Goal: Transaction & Acquisition: Purchase product/service

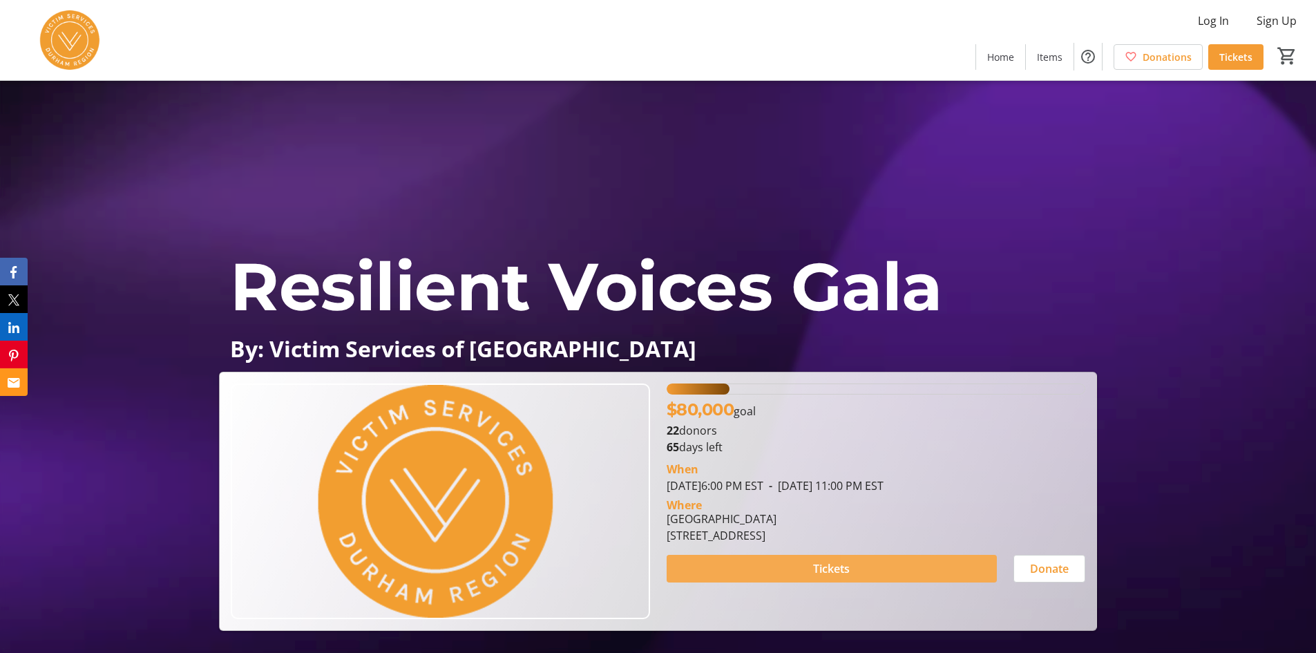
click at [884, 564] on span at bounding box center [832, 568] width 330 height 33
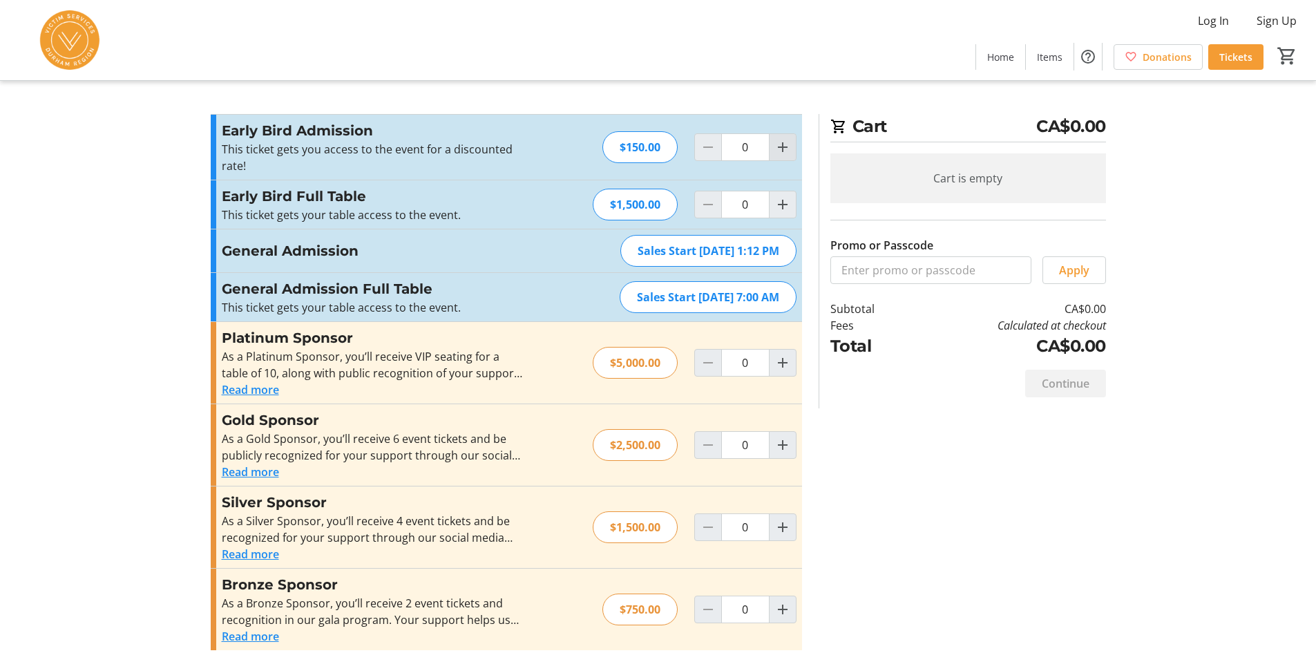
click at [784, 152] on mat-icon "Increment by one" at bounding box center [782, 147] width 17 height 17
type input "2"
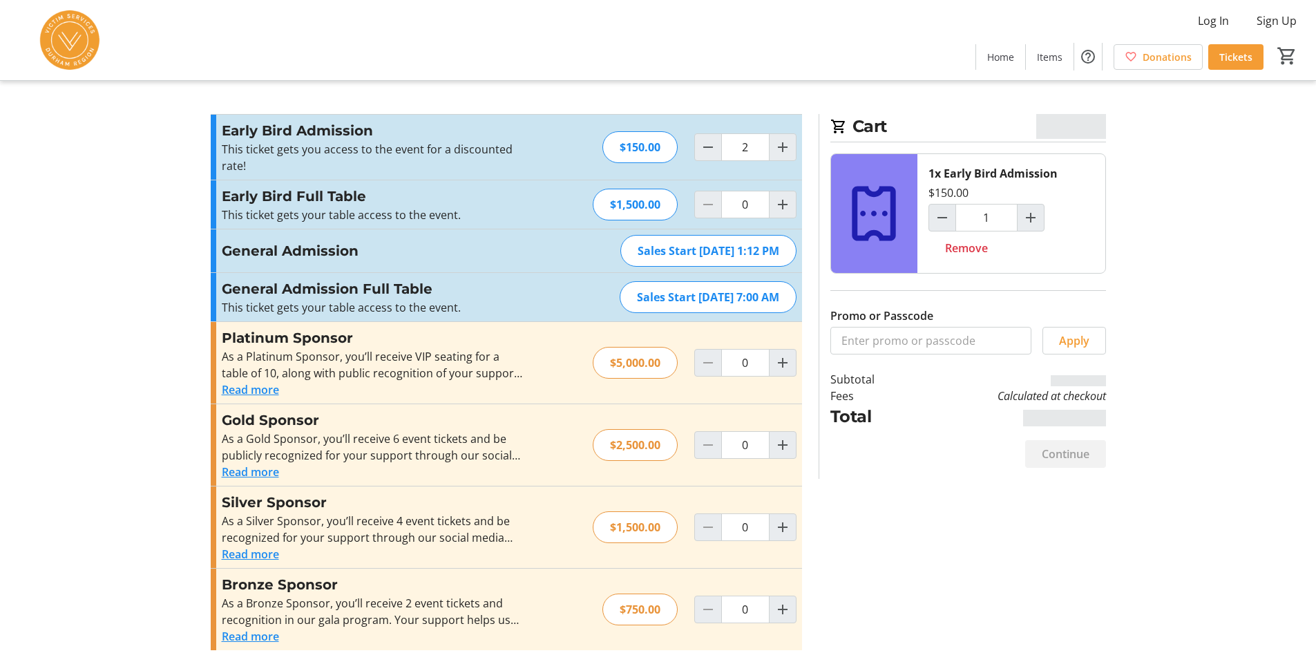
type input "2"
click at [949, 343] on input "Promo or Passcode" at bounding box center [930, 341] width 201 height 28
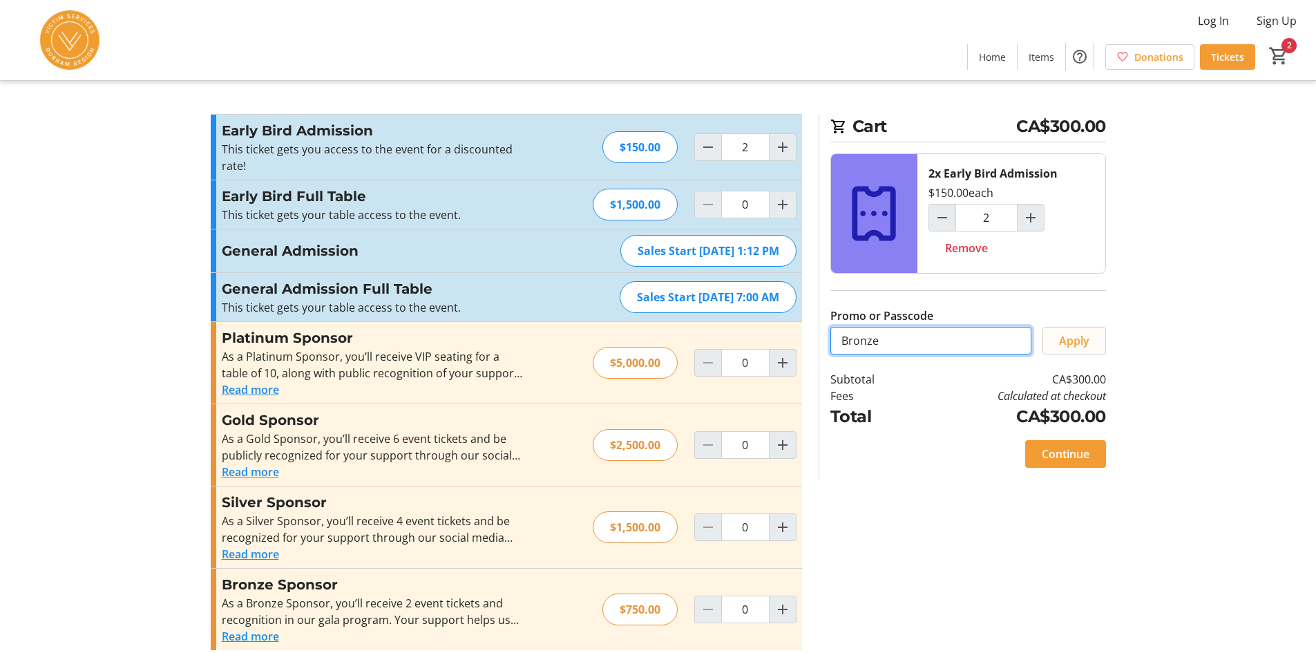
type input "Bronze"
click at [1079, 339] on span "Apply" at bounding box center [1074, 340] width 30 height 17
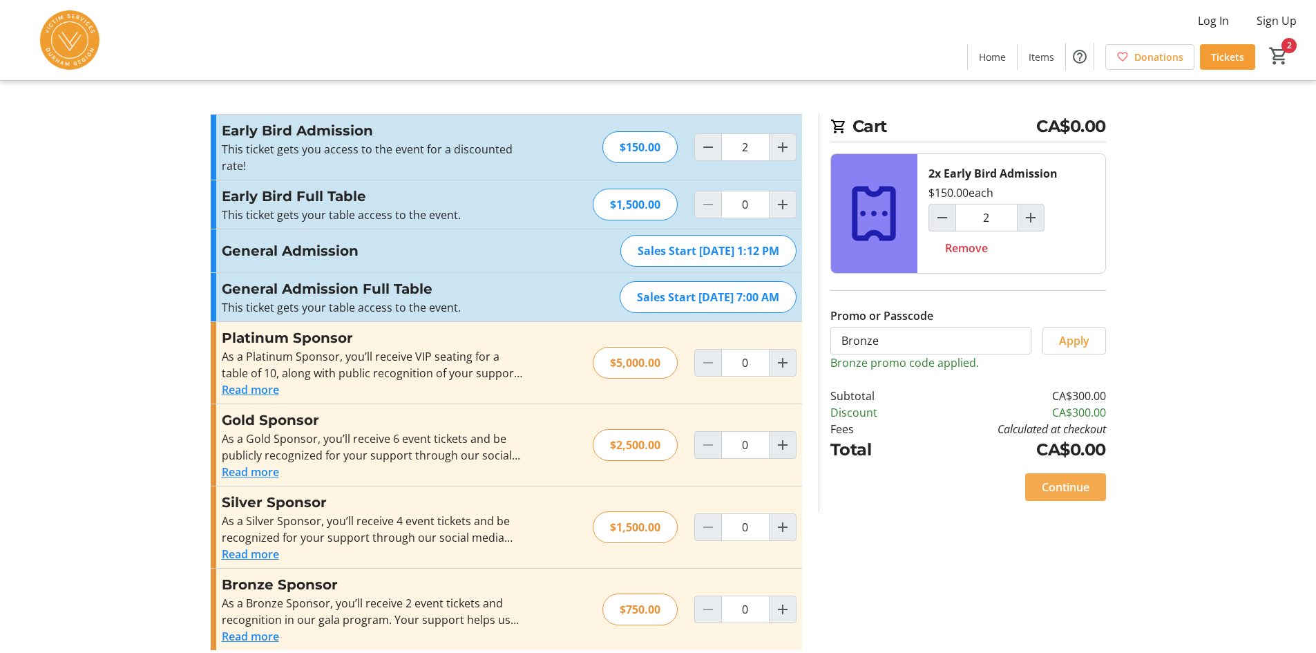
click at [1078, 485] on span "Continue" at bounding box center [1066, 487] width 48 height 17
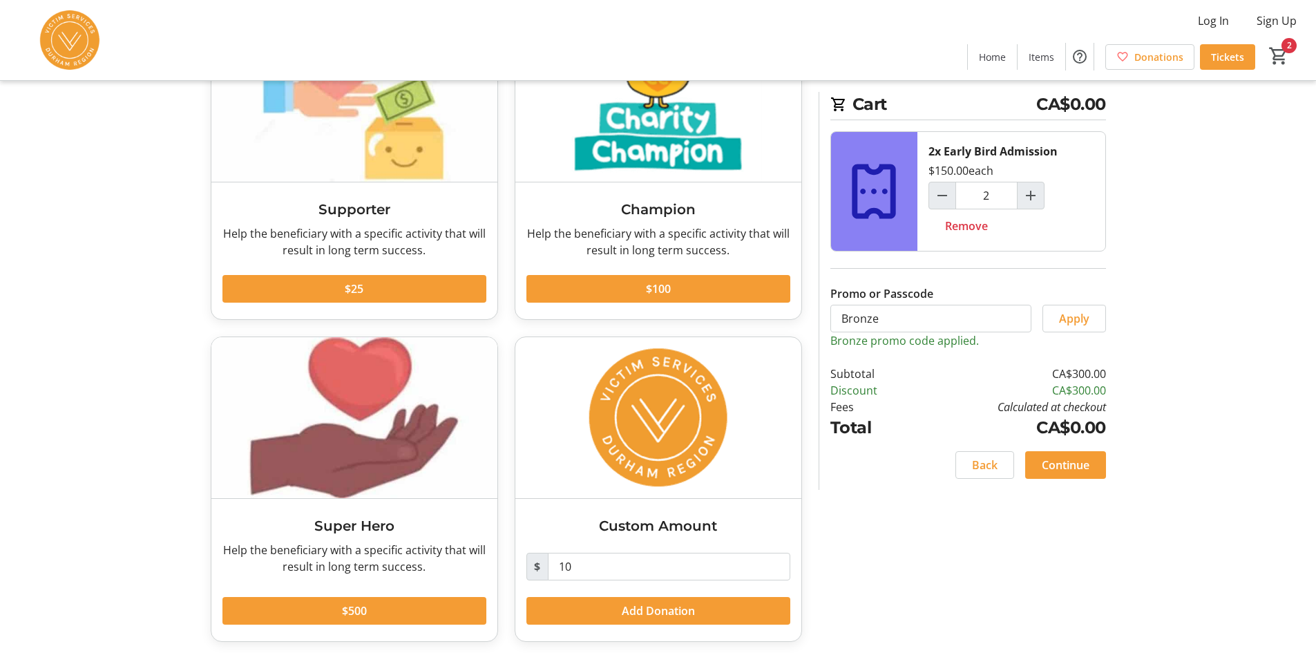
scroll to position [141, 0]
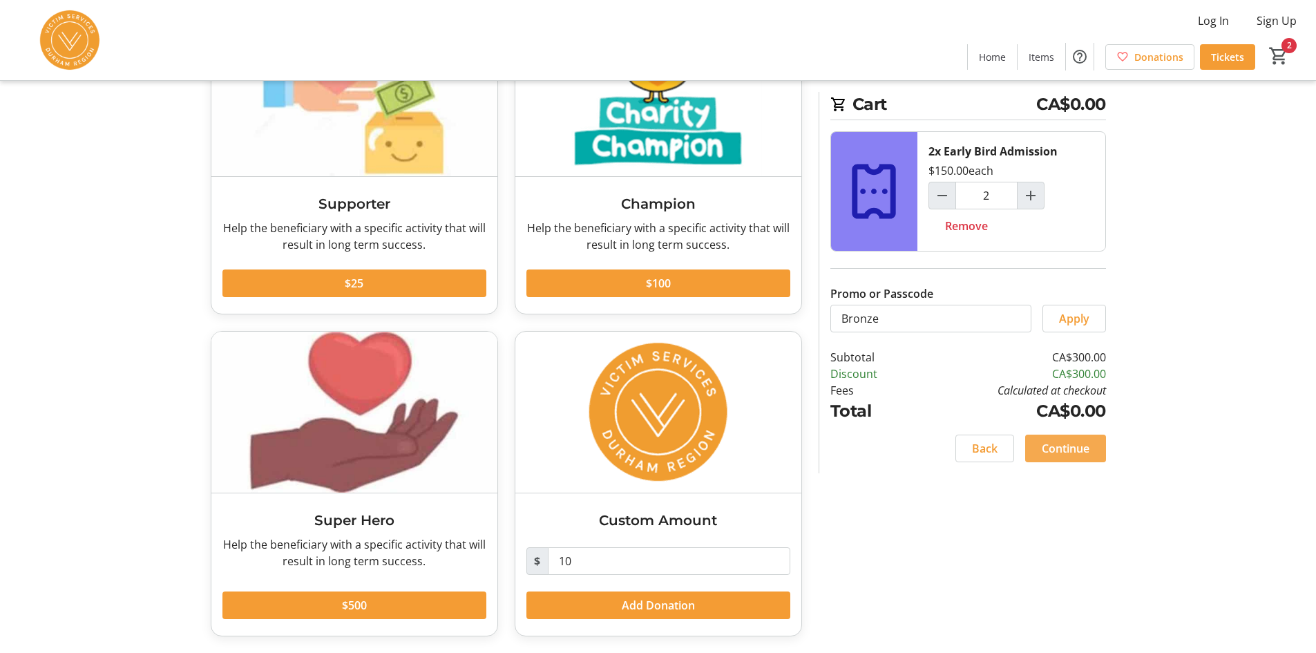
click at [1085, 448] on span "Continue" at bounding box center [1066, 448] width 48 height 17
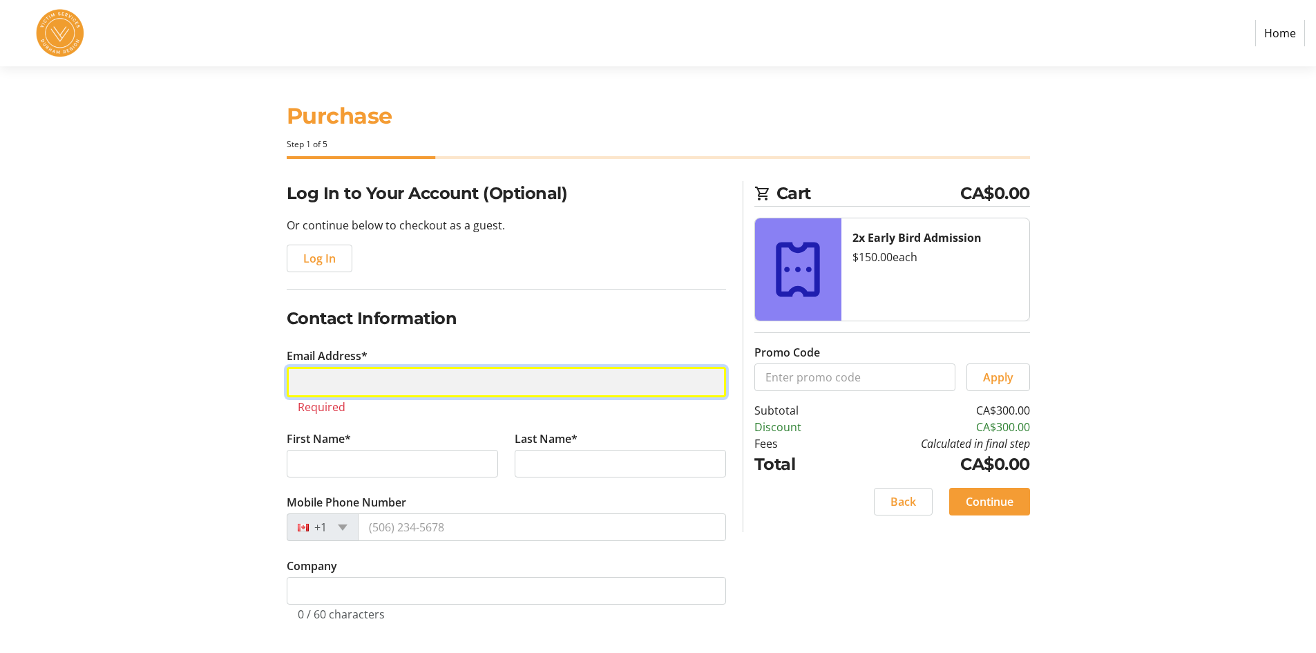
drag, startPoint x: 342, startPoint y: 385, endPoint x: 350, endPoint y: 380, distance: 9.4
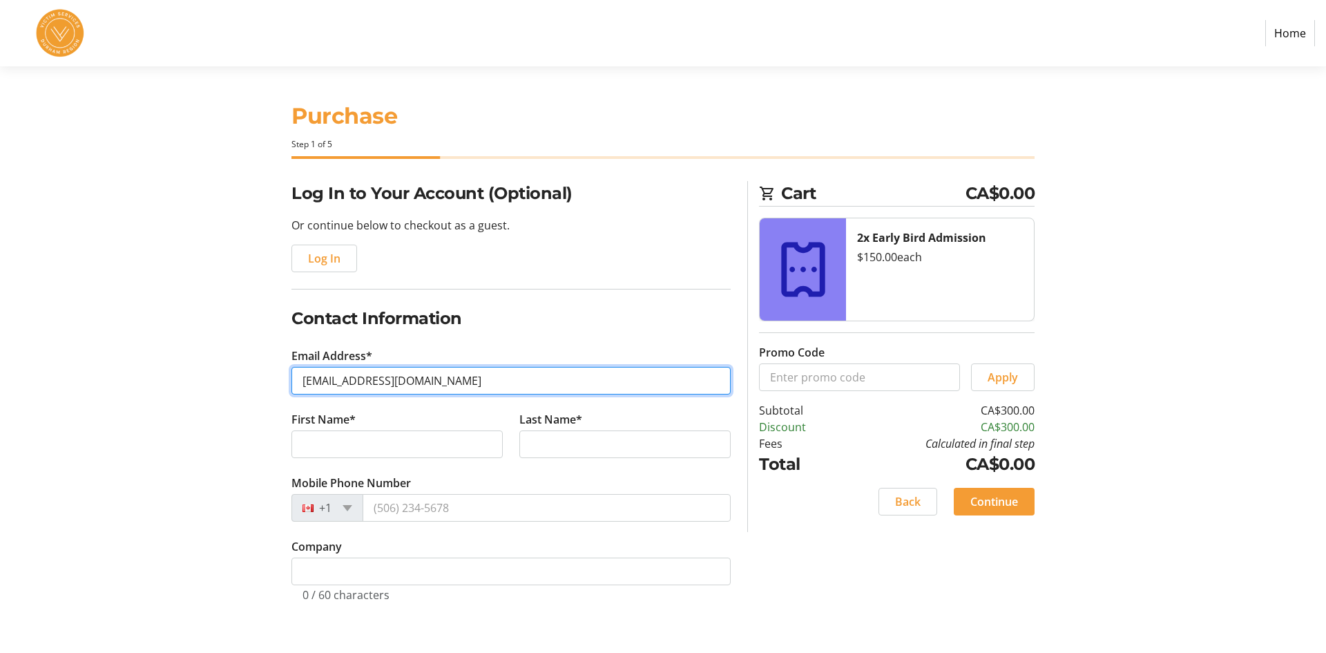
type input "[EMAIL_ADDRESS][DOMAIN_NAME]"
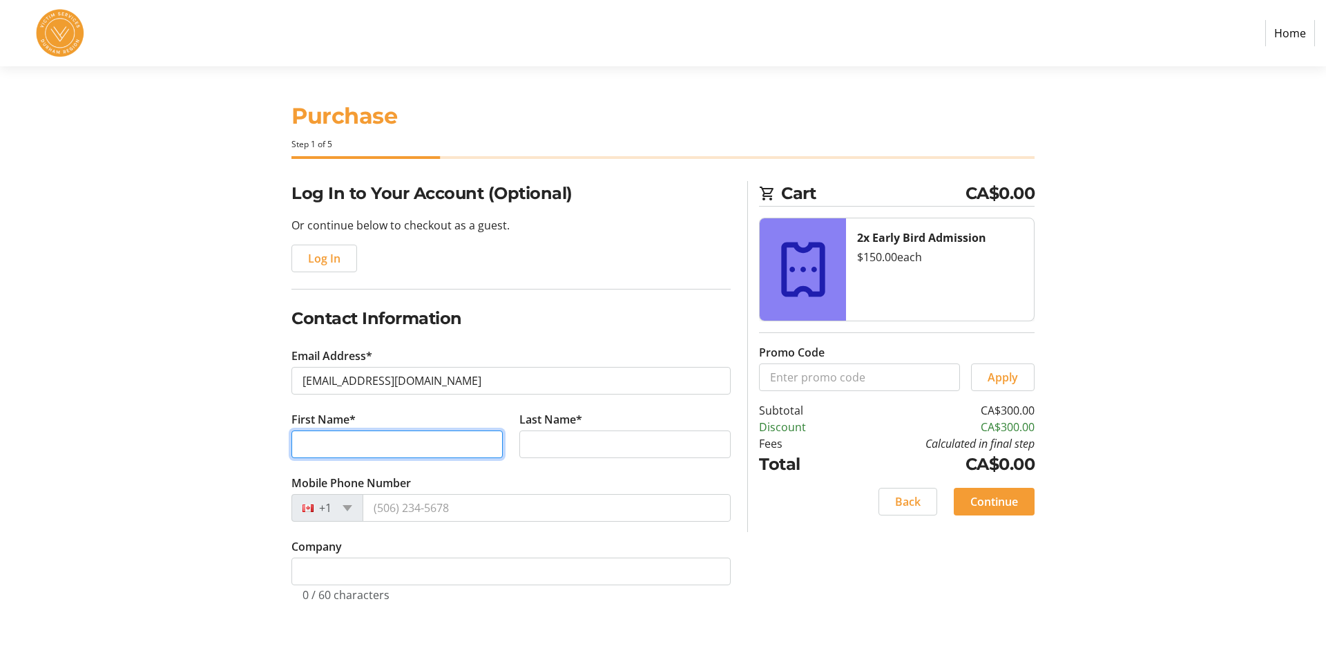
click at [415, 455] on input "First Name*" at bounding box center [397, 444] width 211 height 28
type input "[PERSON_NAME]"
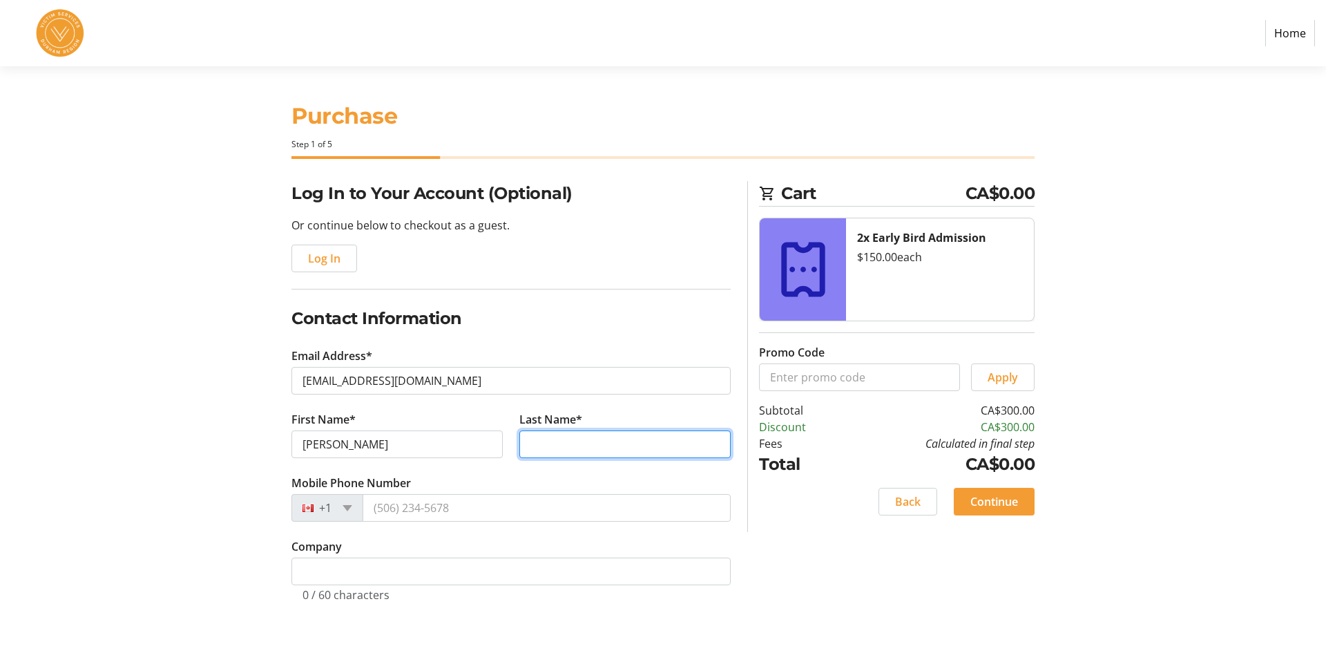
click at [548, 438] on input "Last Name*" at bounding box center [625, 444] width 211 height 28
type input "Walls"
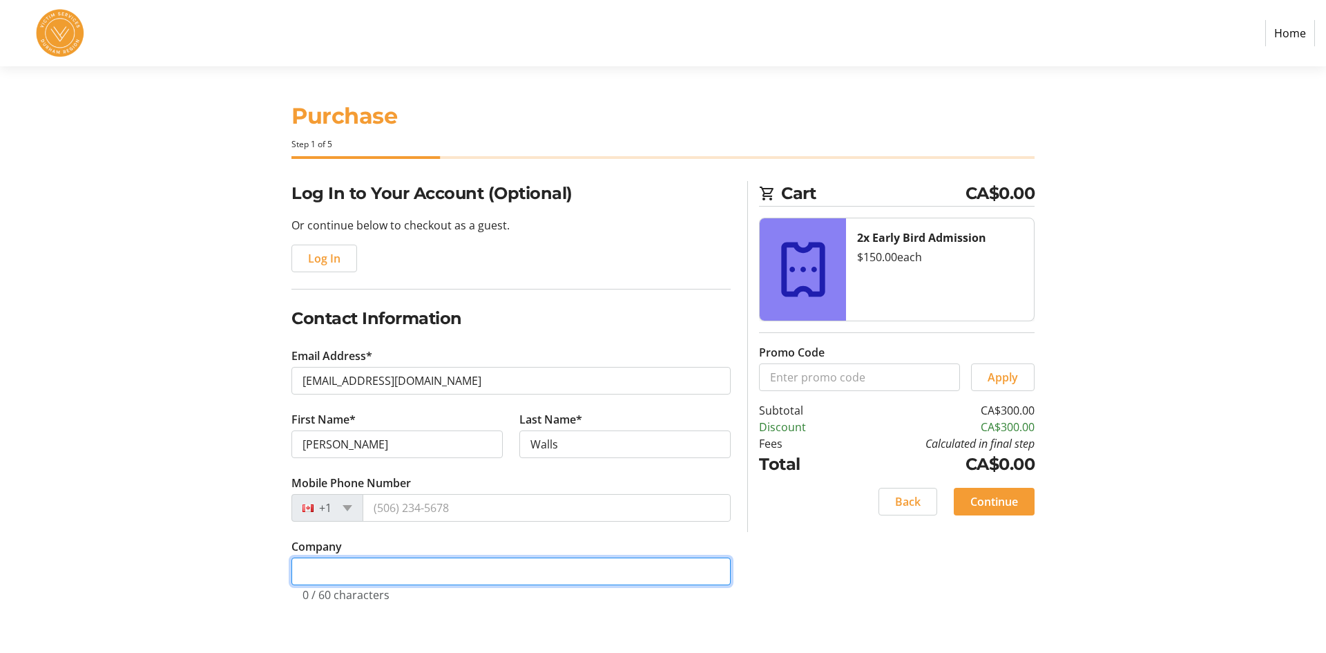
click at [397, 575] on input "Company" at bounding box center [511, 572] width 439 height 28
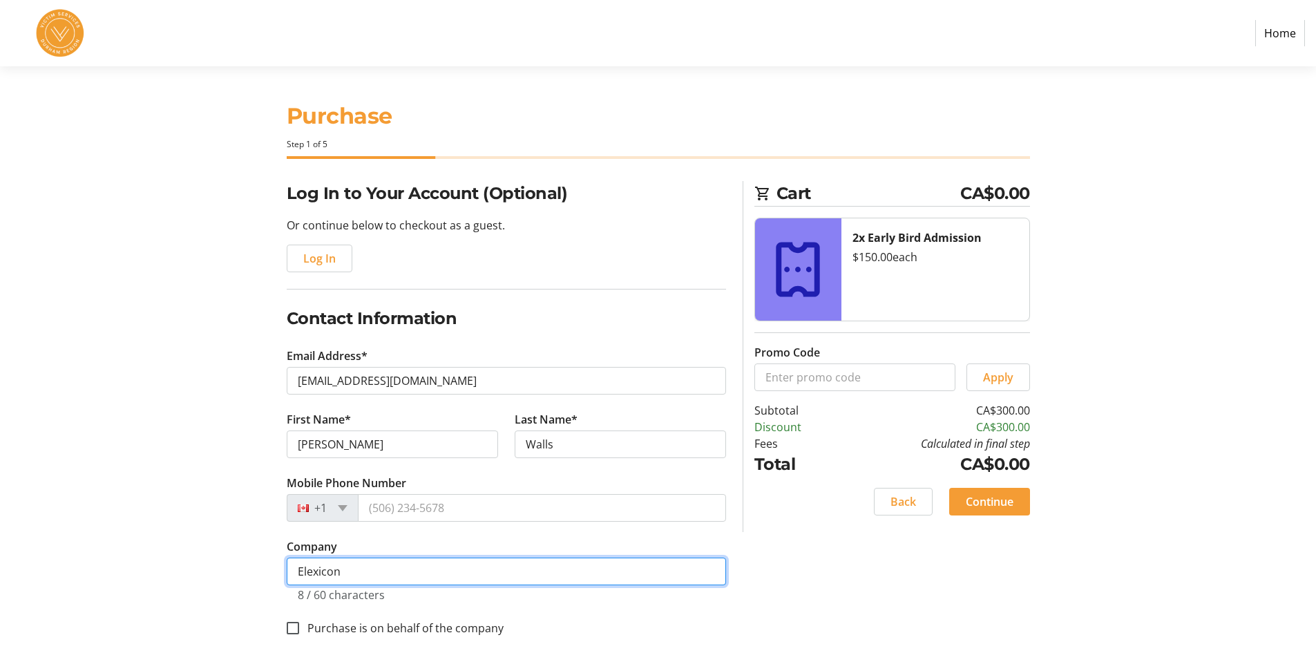
scroll to position [17, 0]
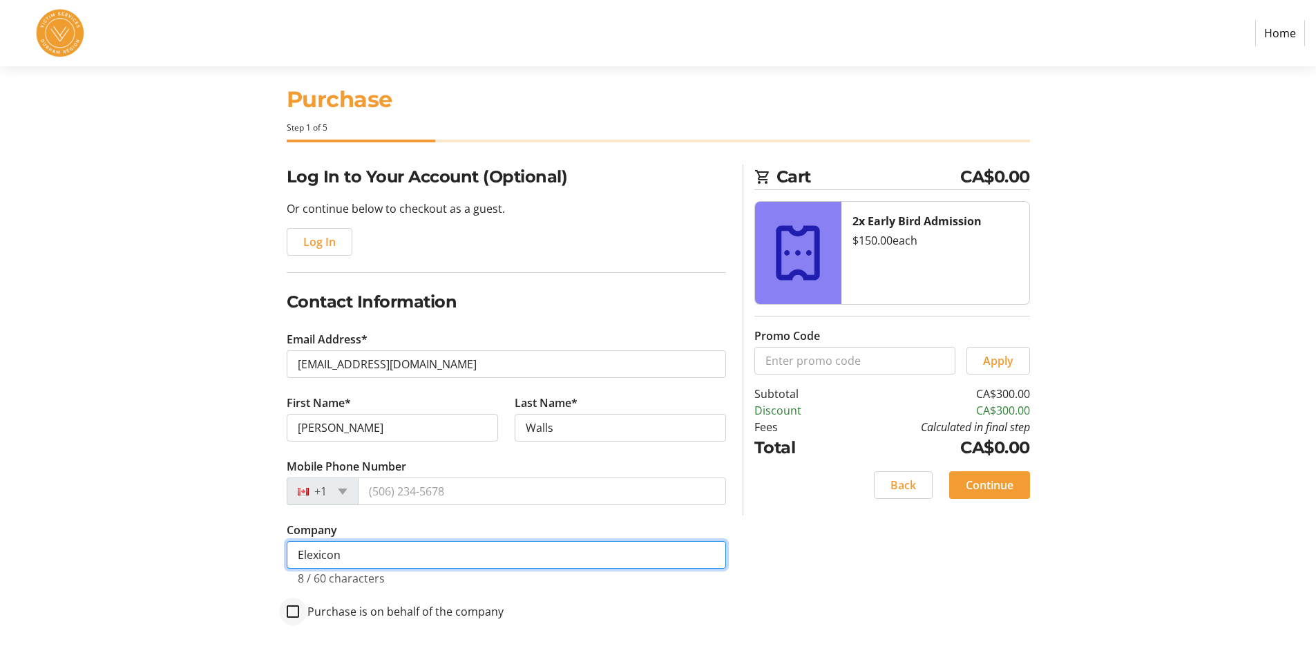
type input "Elexicon"
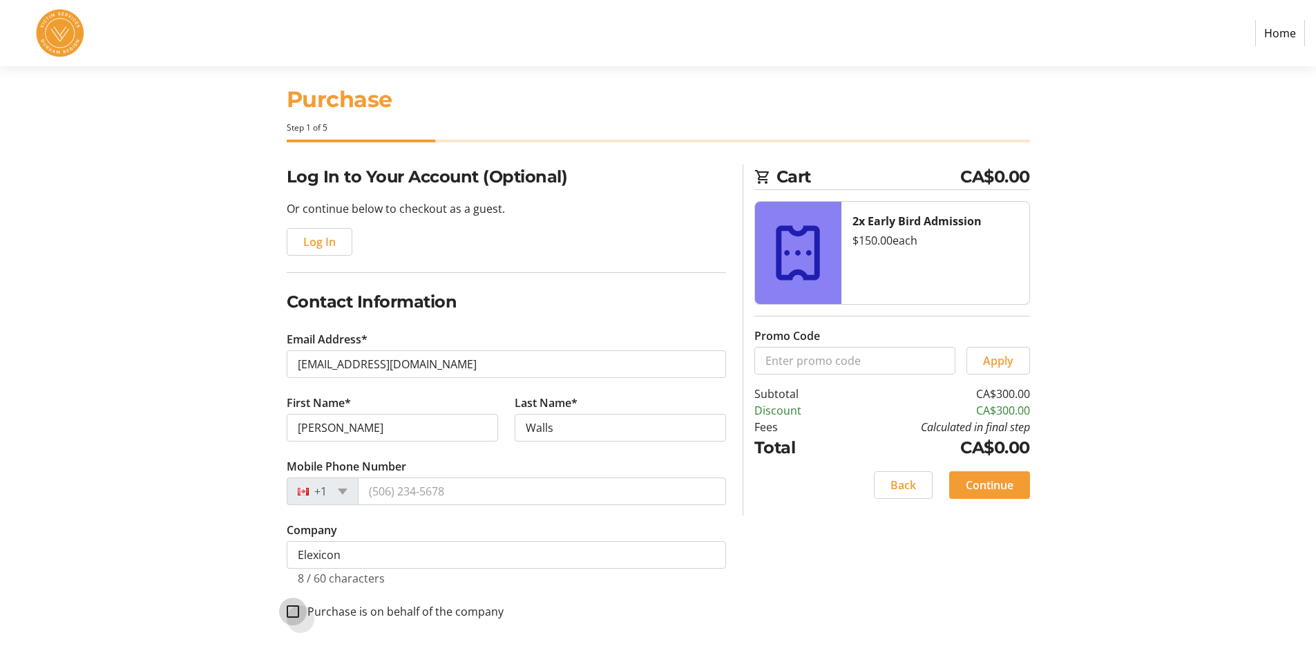
click at [293, 613] on input "Purchase is on behalf of the company" at bounding box center [293, 611] width 12 height 12
checkbox input "true"
click at [993, 484] on span "Continue" at bounding box center [990, 485] width 48 height 17
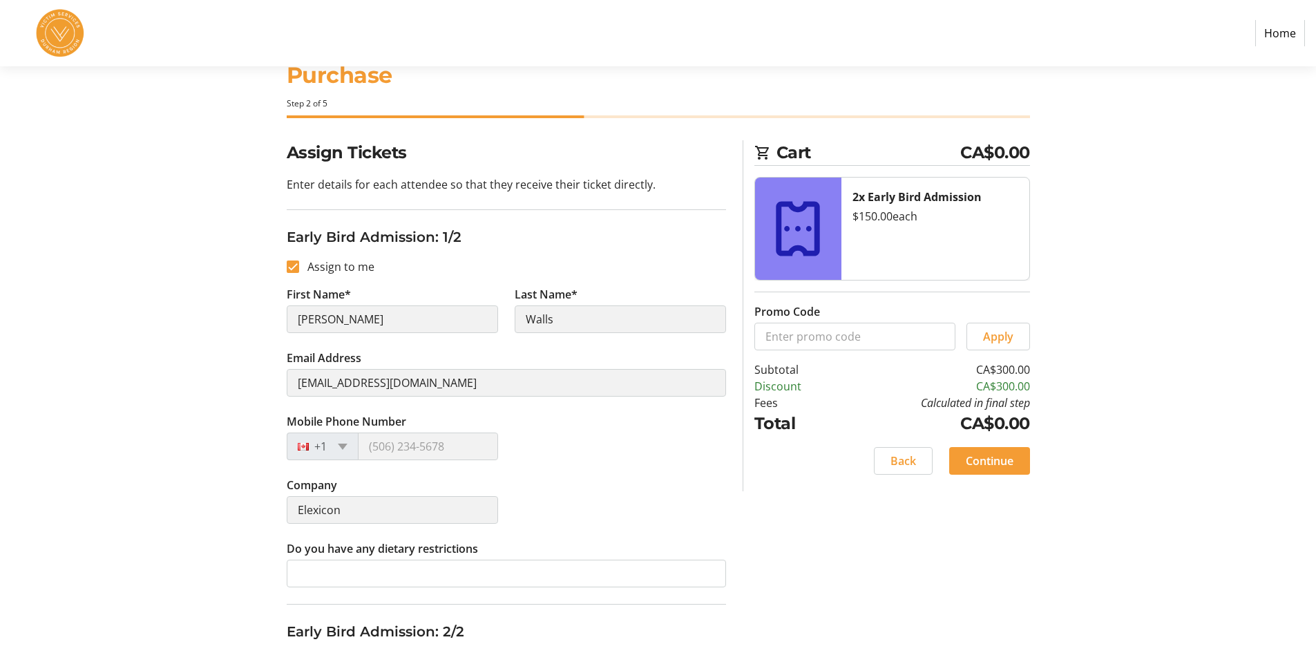
scroll to position [179, 0]
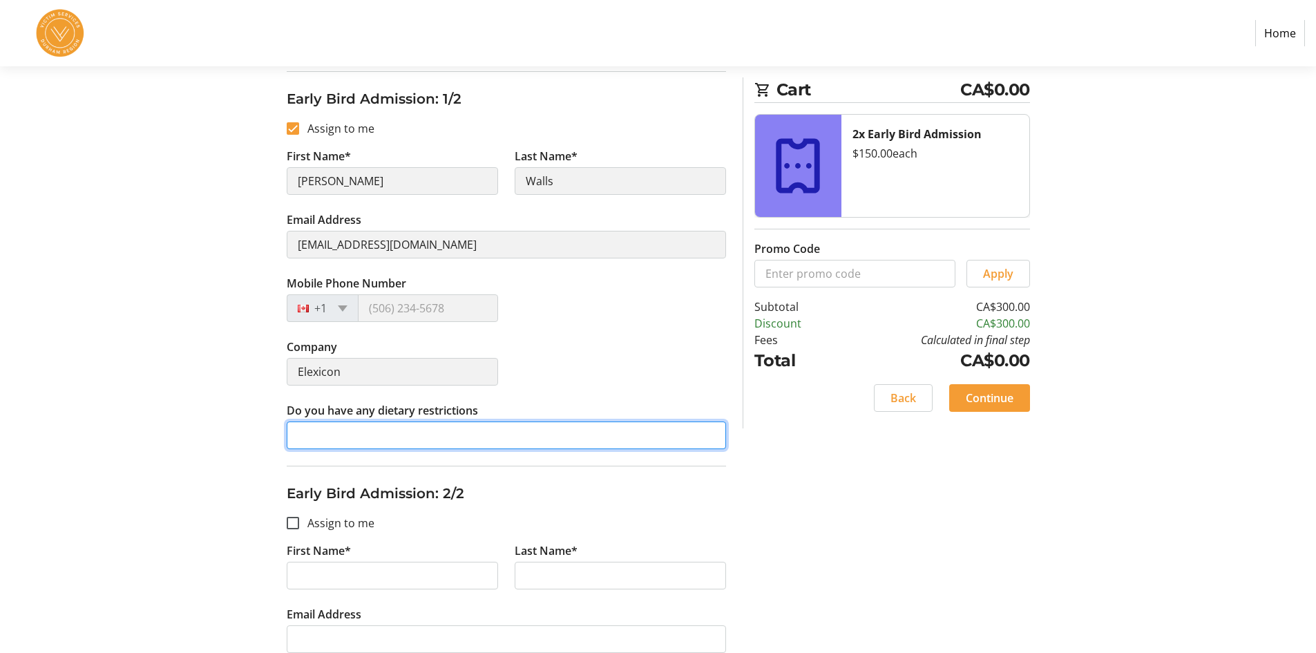
click at [406, 443] on input "Do you have any dietary restrictions" at bounding box center [506, 435] width 439 height 28
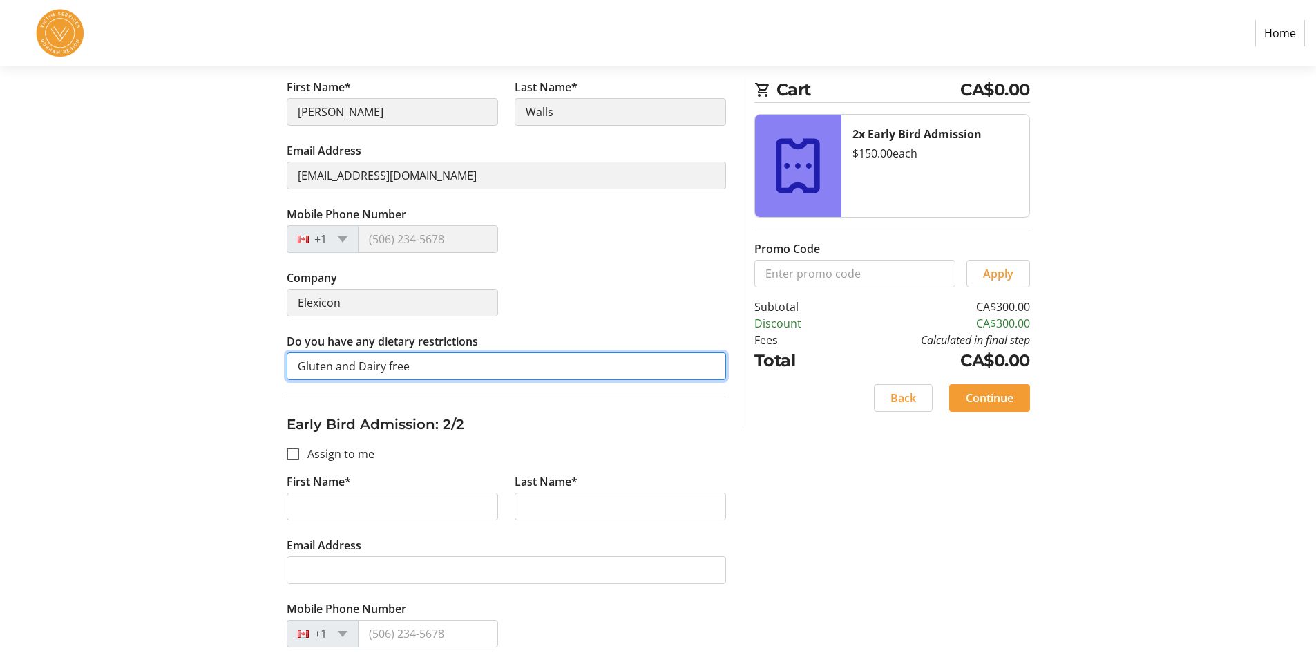
scroll to position [317, 0]
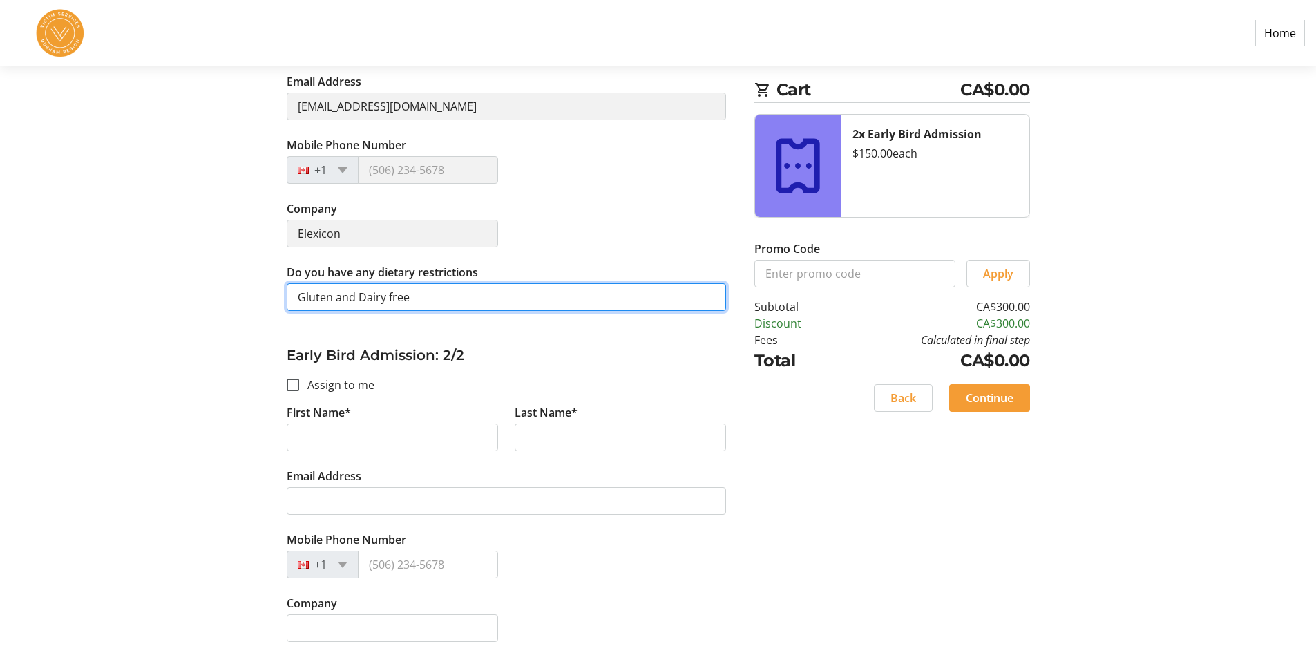
type input "Gluten and Dairy free"
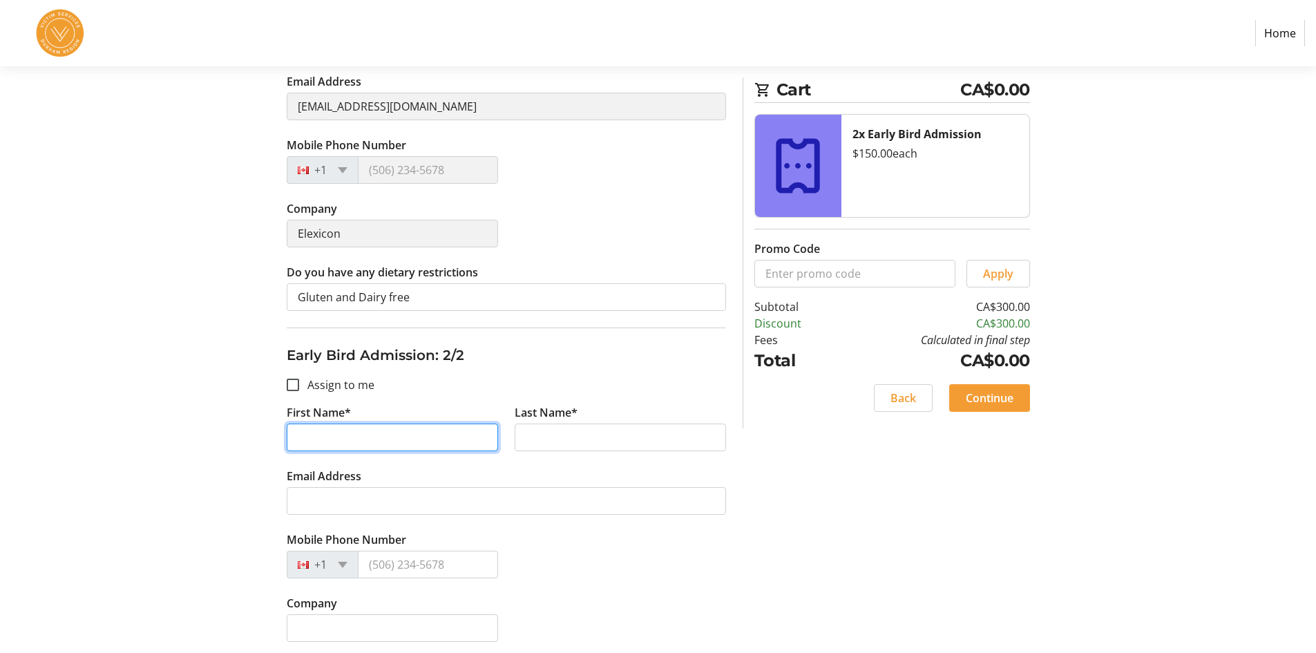
click at [379, 442] on input "First Name*" at bounding box center [392, 437] width 211 height 28
type input "[PERSON_NAME]"
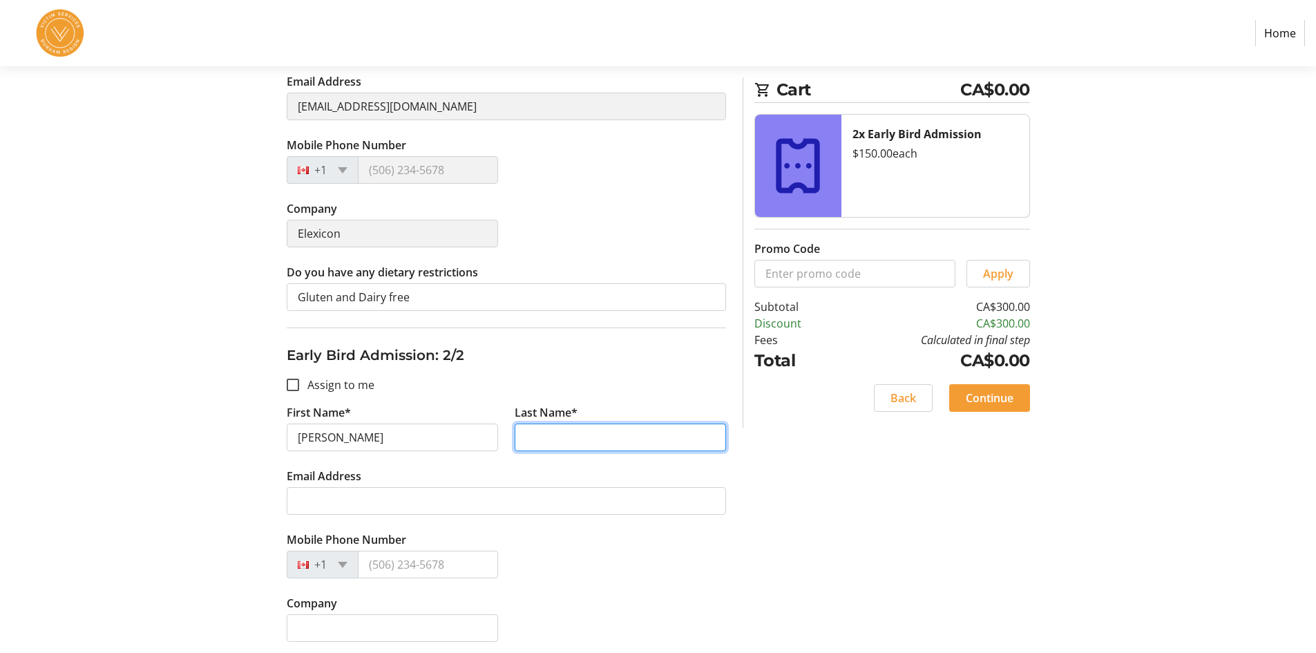
click at [531, 428] on input "Last Name*" at bounding box center [620, 437] width 211 height 28
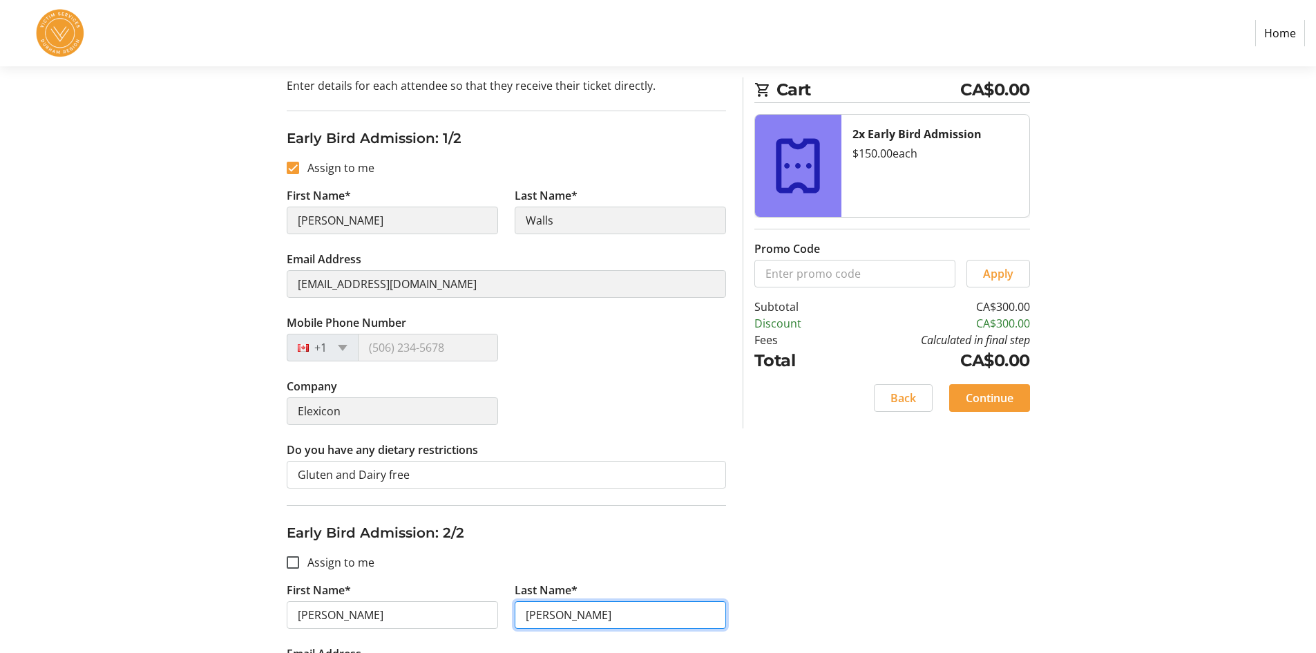
scroll to position [110, 0]
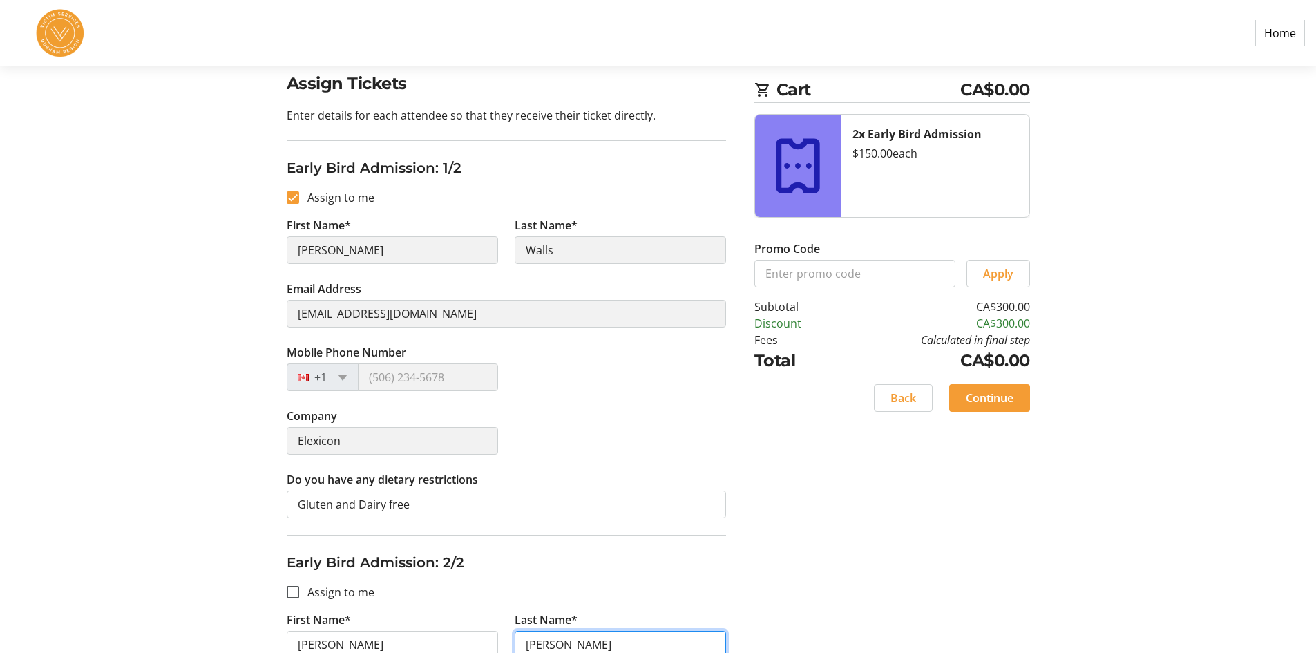
type input "[PERSON_NAME]"
click at [272, 316] on div "Assign Tickets Enter details for each attendee so that they receive their ticke…" at bounding box center [658, 500] width 912 height 858
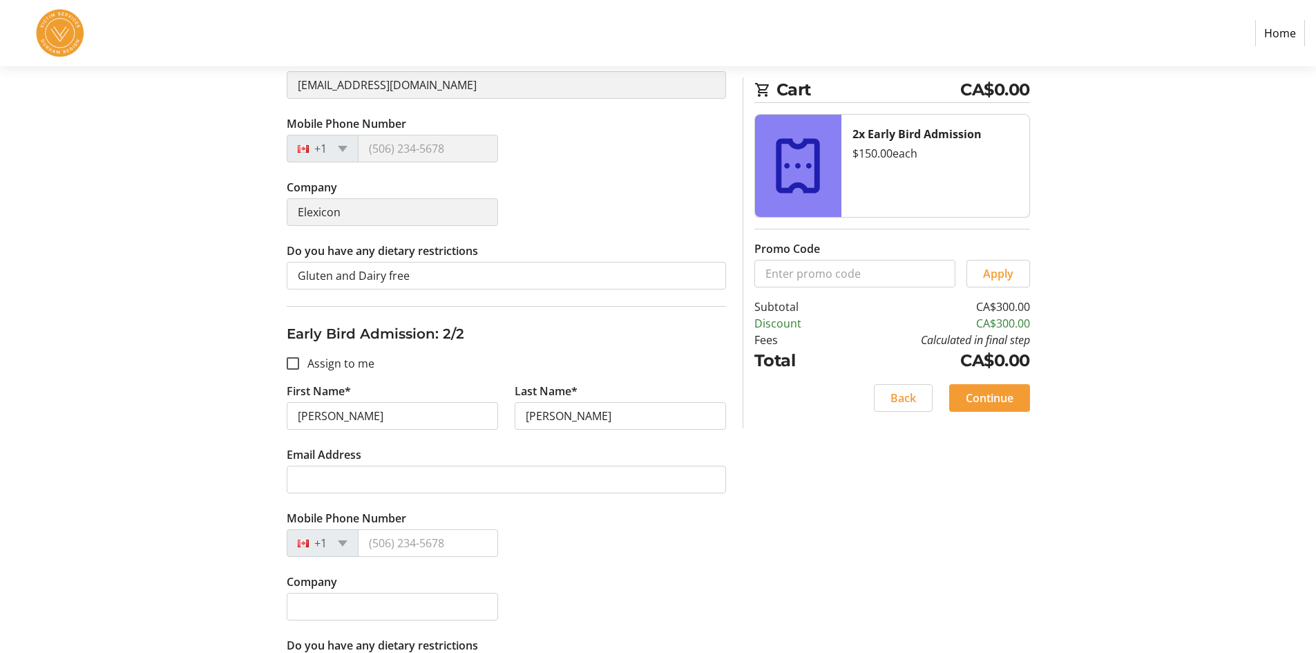
scroll to position [386, 0]
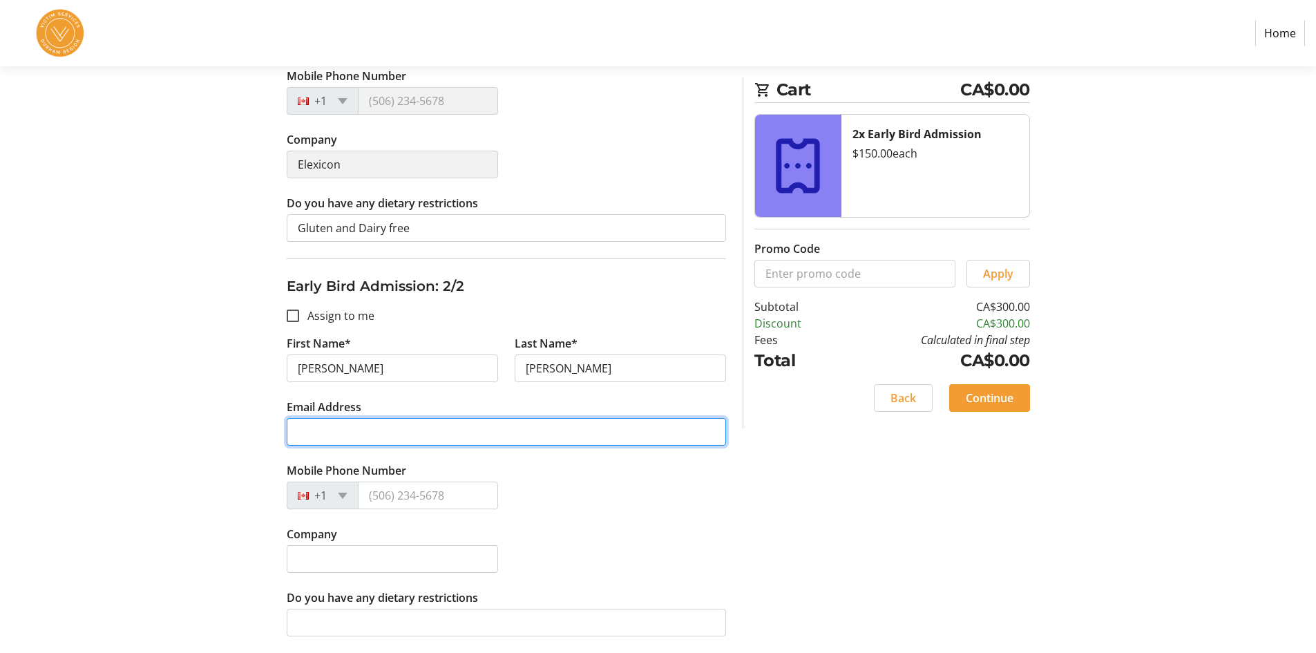
click at [343, 422] on input "Email Address" at bounding box center [506, 432] width 439 height 28
paste input "[EMAIL_ADDRESS][DOMAIN_NAME]"
type input "[EMAIL_ADDRESS][DOMAIN_NAME]"
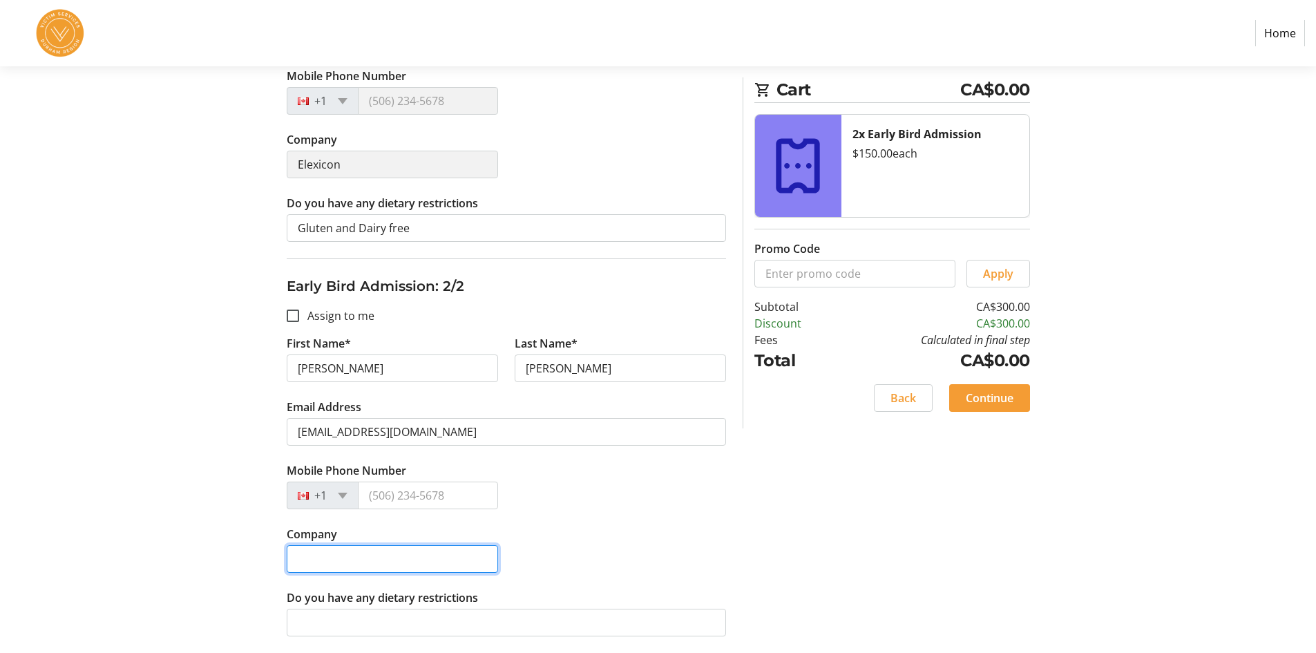
click at [374, 569] on input "Company" at bounding box center [392, 559] width 211 height 28
type input "Elexicon"
click at [721, 540] on div "Company Elexicon" at bounding box center [506, 558] width 456 height 64
click at [780, 613] on div "Assign Tickets Enter details for each attendee so that they receive their ticke…" at bounding box center [658, 224] width 912 height 858
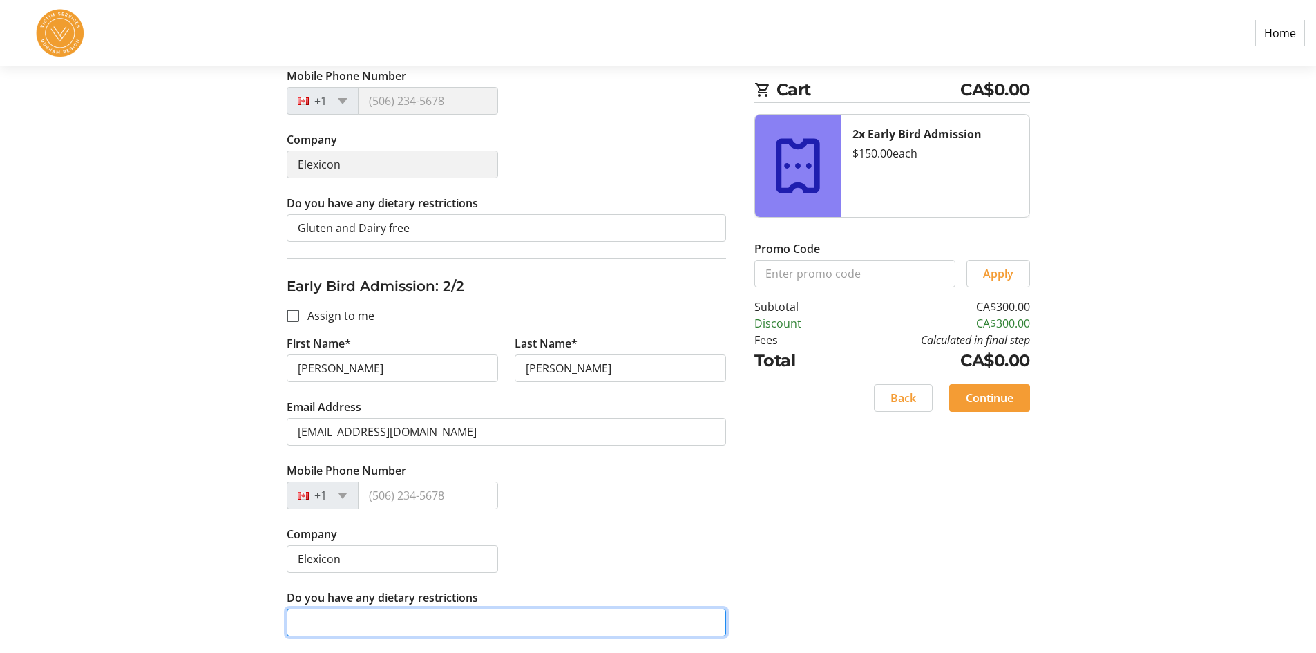
click at [654, 629] on input "Do you have any dietary restrictions" at bounding box center [506, 623] width 439 height 28
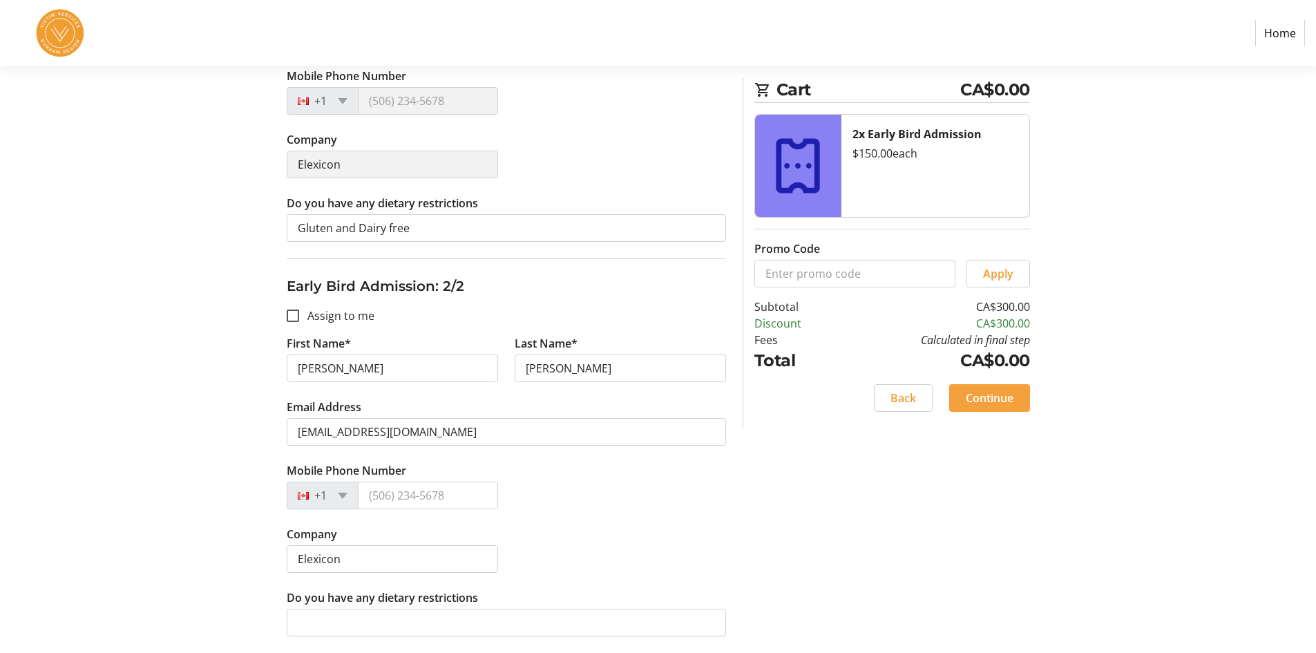
click at [991, 402] on span "Continue" at bounding box center [990, 398] width 48 height 17
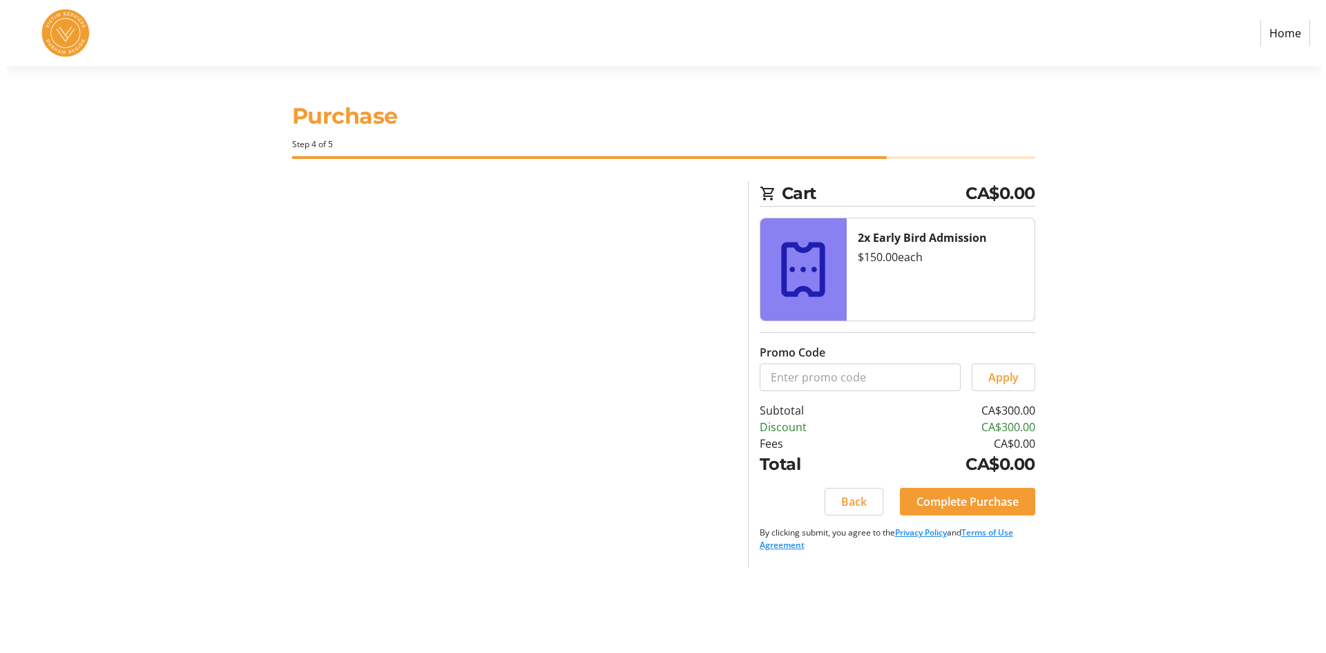
scroll to position [0, 0]
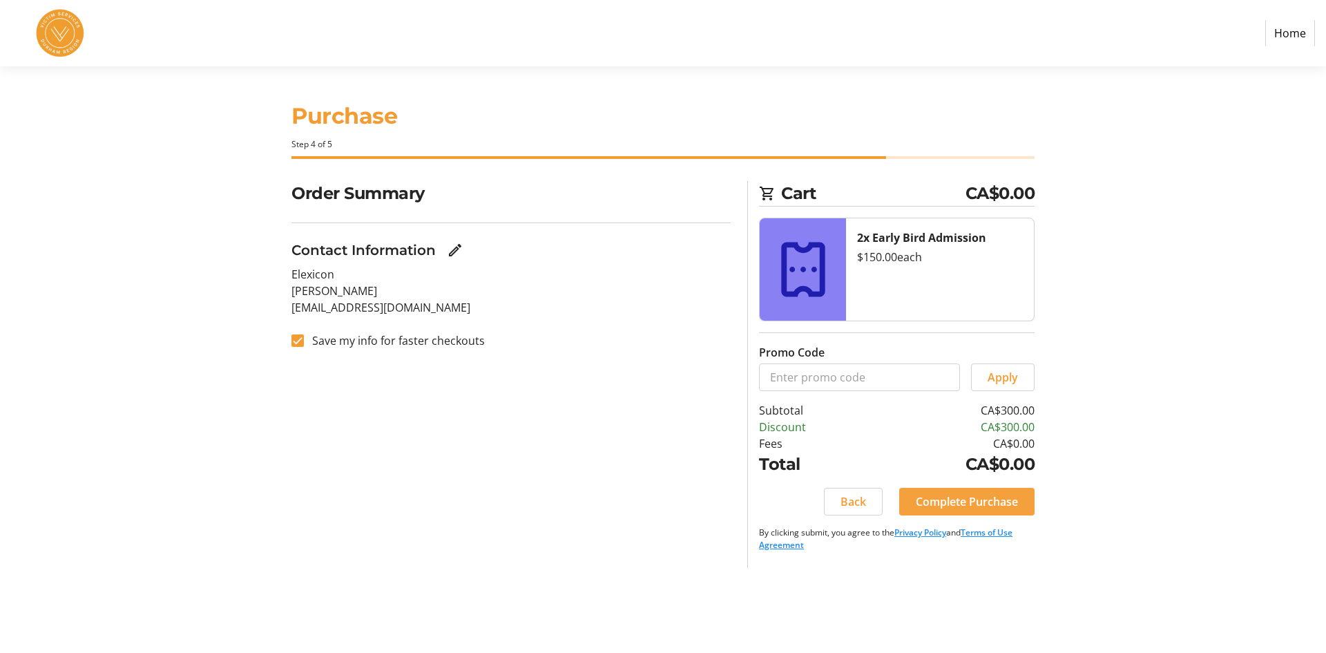
click at [1006, 502] on span "Complete Purchase" at bounding box center [967, 501] width 102 height 17
